Goal: Information Seeking & Learning: Learn about a topic

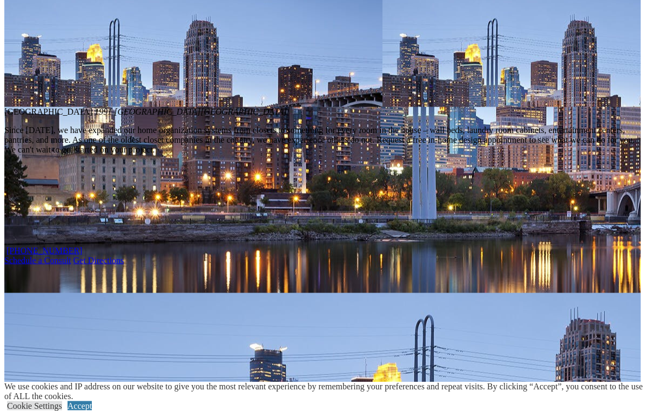
scroll to position [1034, 0]
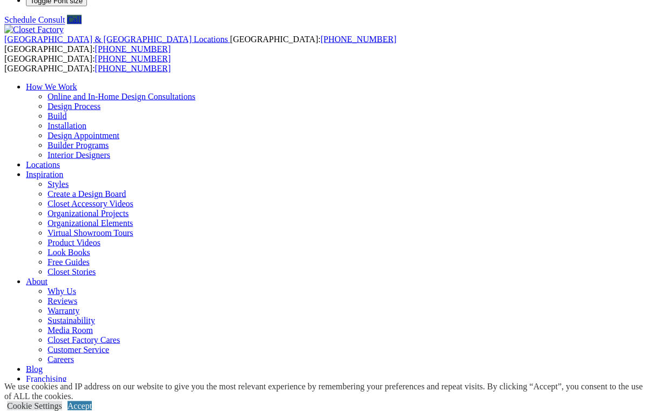
scroll to position [0, 0]
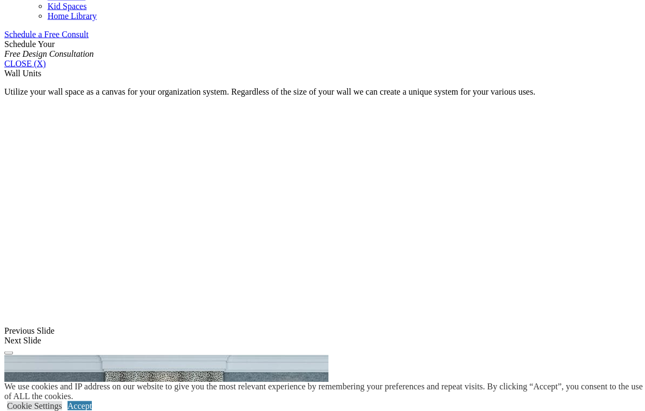
scroll to position [697, 0]
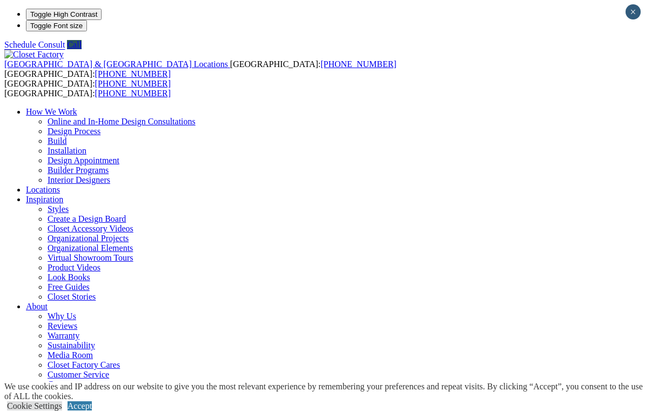
scroll to position [4, 0]
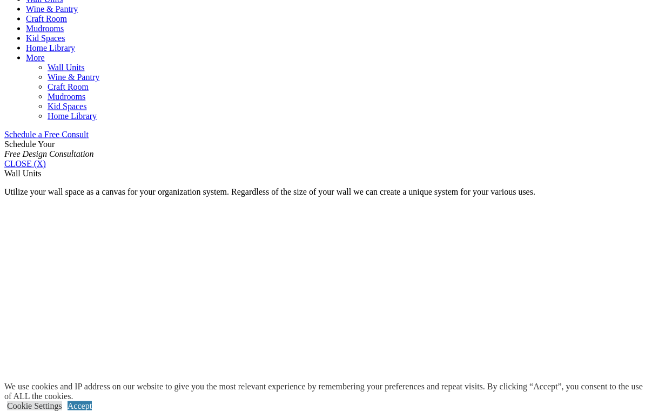
scroll to position [598, 0]
click at [92, 405] on link "Accept" at bounding box center [80, 405] width 24 height 9
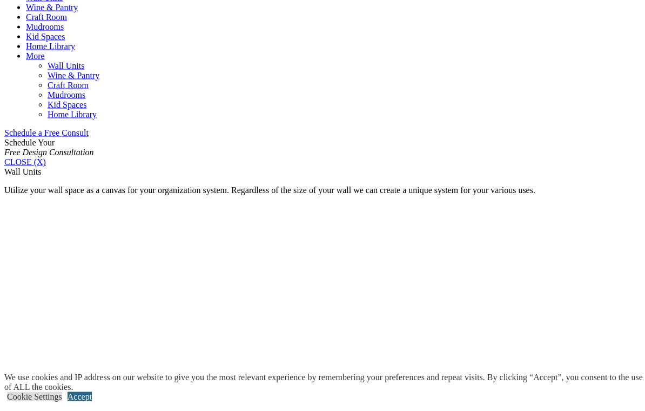
scroll to position [599, 0]
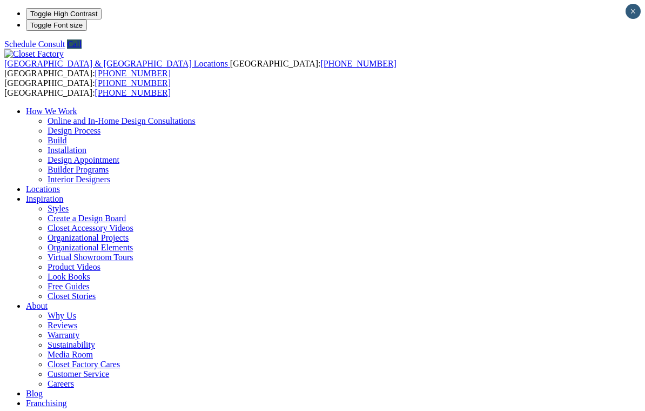
scroll to position [0, 0]
